Goal: Use online tool/utility: Utilize a website feature to perform a specific function

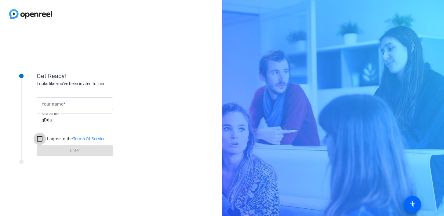
click at [39, 137] on input "I agree to the Terms Of Service" at bounding box center [40, 139] width 12 height 12
checkbox input "true"
click at [73, 104] on input "Your name" at bounding box center [74, 103] width 67 height 7
type input "[PERSON_NAME] [PERSON_NAME]"
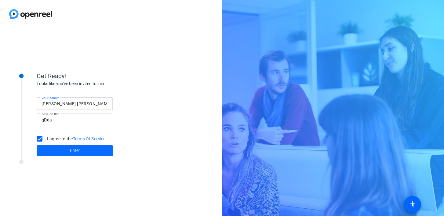
click at [80, 148] on span at bounding box center [75, 150] width 76 height 15
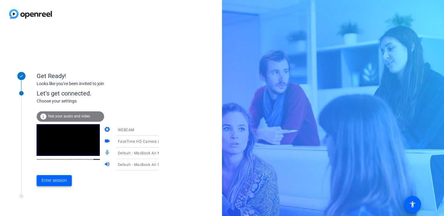
drag, startPoint x: 45, startPoint y: 180, endPoint x: 45, endPoint y: 189, distance: 9.8
click at [45, 180] on span "Enter session" at bounding box center [53, 180] width 25 height 6
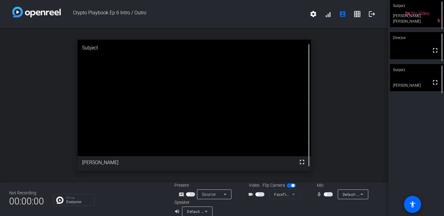
click at [262, 194] on span "button" at bounding box center [259, 194] width 9 height 4
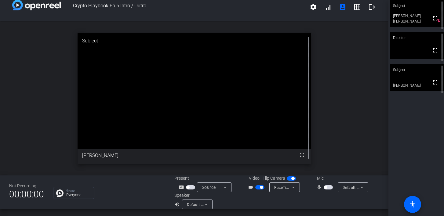
click at [329, 188] on span "button" at bounding box center [327, 187] width 9 height 4
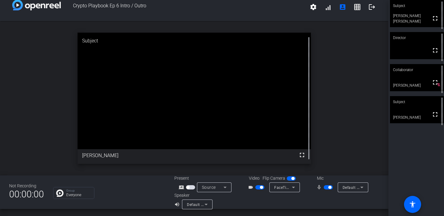
click at [326, 187] on span "button" at bounding box center [327, 187] width 9 height 4
click at [329, 186] on span "button" at bounding box center [327, 187] width 9 height 4
click at [325, 186] on span "button" at bounding box center [327, 187] width 9 height 4
click at [330, 187] on span "button" at bounding box center [327, 187] width 9 height 4
click at [326, 188] on span "button" at bounding box center [327, 187] width 9 height 4
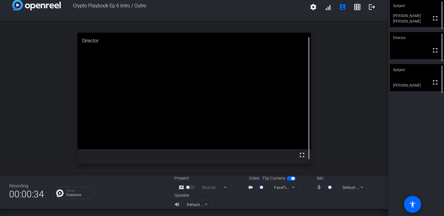
click at [333, 187] on div at bounding box center [328, 187] width 10 height 4
click at [331, 187] on div at bounding box center [328, 187] width 10 height 4
click at [322, 187] on div "mic_none" at bounding box center [326, 187] width 21 height 7
click at [326, 188] on div at bounding box center [328, 187] width 10 height 4
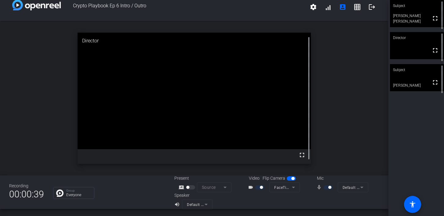
click at [332, 188] on div at bounding box center [328, 187] width 10 height 4
click at [333, 188] on div at bounding box center [328, 187] width 10 height 4
click at [336, 188] on div "mic_none" at bounding box center [326, 187] width 21 height 7
click at [328, 178] on div "Mic" at bounding box center [341, 178] width 61 height 6
click at [331, 187] on div at bounding box center [328, 187] width 10 height 4
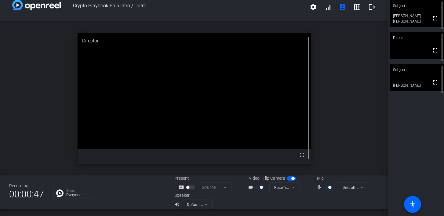
click at [326, 187] on div at bounding box center [328, 187] width 10 height 4
click at [334, 187] on div "mic_none" at bounding box center [326, 187] width 21 height 7
click at [333, 187] on div at bounding box center [328, 187] width 10 height 4
click at [321, 187] on div "mic_none" at bounding box center [326, 187] width 21 height 7
click at [326, 187] on div at bounding box center [328, 187] width 10 height 4
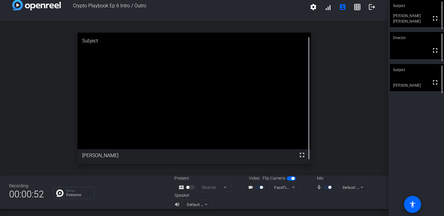
click at [332, 187] on div at bounding box center [328, 187] width 10 height 4
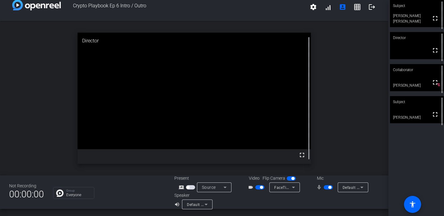
click at [257, 188] on span "button" at bounding box center [259, 187] width 9 height 4
click at [324, 187] on span "button" at bounding box center [327, 187] width 9 height 4
